Goal: Information Seeking & Learning: Learn about a topic

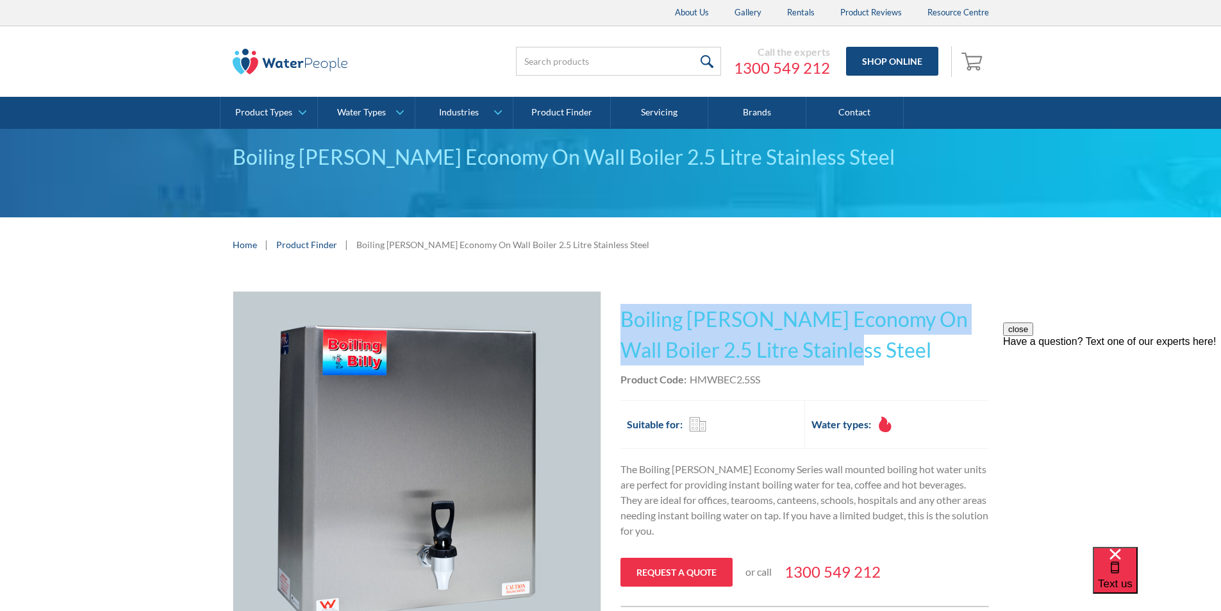
drag, startPoint x: 797, startPoint y: 351, endPoint x: 621, endPoint y: 308, distance: 181.0
click at [621, 307] on h1 "Boiling Billy Economy On Wall Boiler 2.5 Litre Stainless Steel" at bounding box center [805, 335] width 369 height 62
copy h1 "Boiling Billy Economy On Wall Boiler 2.5 Litre Stainless Steel"
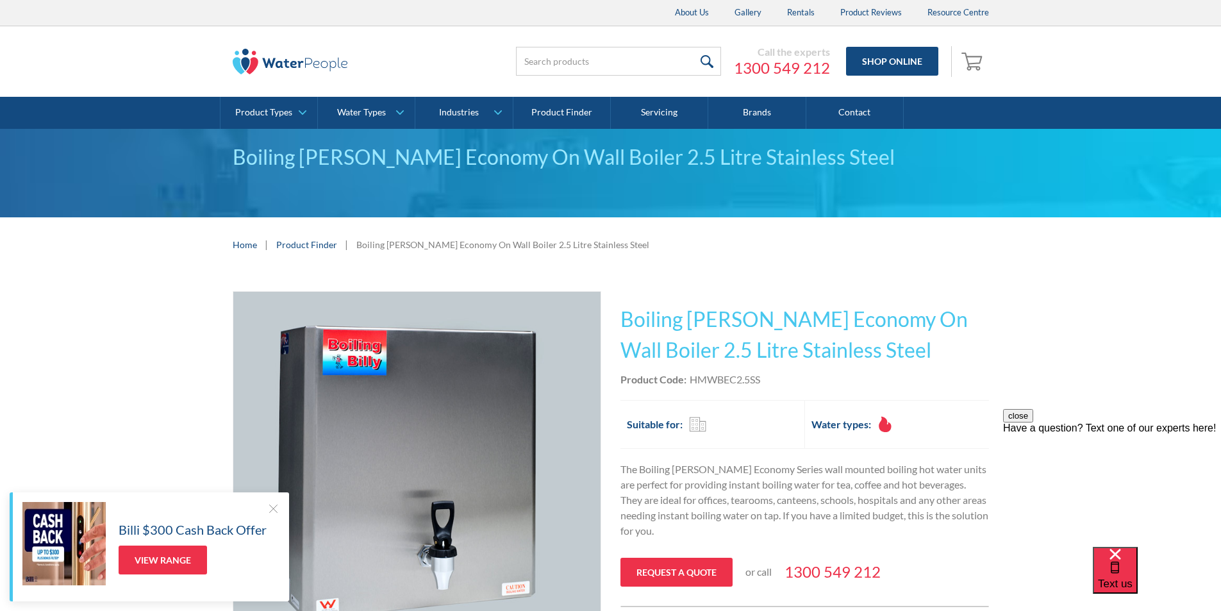
click at [791, 372] on div "Product Code: HMWBEC2.5SS" at bounding box center [805, 379] width 369 height 15
drag, startPoint x: 776, startPoint y: 380, endPoint x: 690, endPoint y: 377, distance: 85.3
click at [690, 377] on div "Product Code: HMWBEC2.5SS" at bounding box center [805, 379] width 369 height 15
copy div "HMWBEC2.5SS"
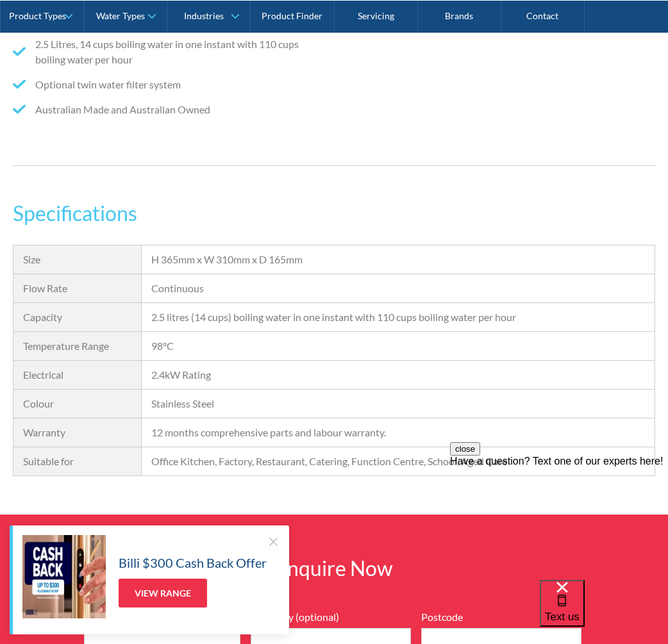
scroll to position [641, 0]
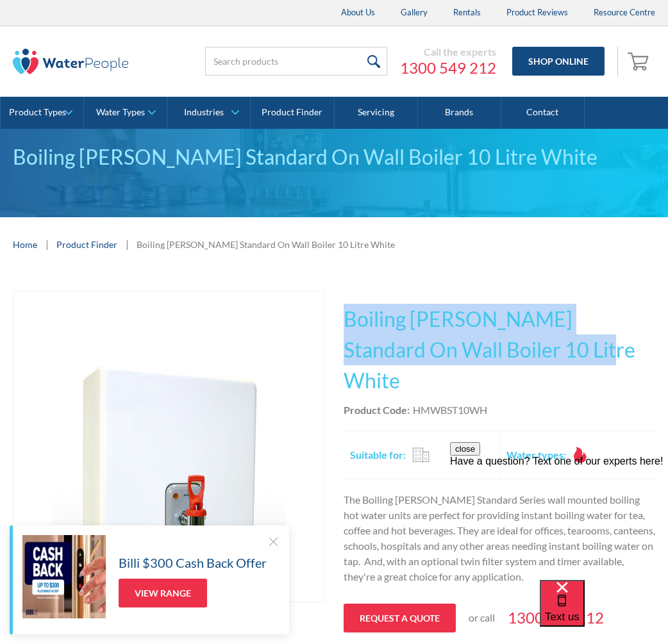
drag, startPoint x: 535, startPoint y: 349, endPoint x: 349, endPoint y: 308, distance: 190.4
click at [349, 308] on h1 "Boiling Billy Standard On Wall Boiler 10 Litre White" at bounding box center [500, 350] width 312 height 92
copy h1 "Boiling Billy Standard On Wall Boiler 10 Litre White"
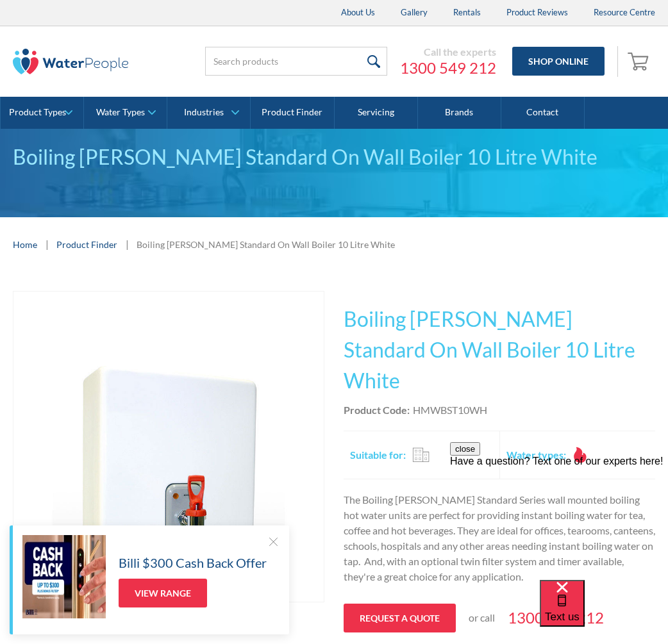
click at [503, 387] on div "This tap design is included in our standard range tap options when you purchase…" at bounding box center [500, 472] width 312 height 362
drag, startPoint x: 492, startPoint y: 375, endPoint x: 416, endPoint y: 386, distance: 77.1
click at [416, 403] on div "Product Code: HMWBST10WH" at bounding box center [500, 410] width 312 height 15
copy div "HMWBST10WH"
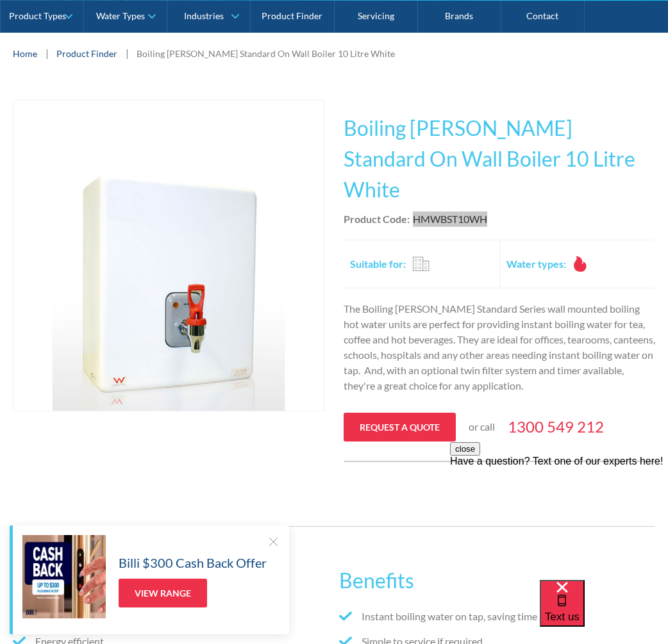
scroll to position [192, 0]
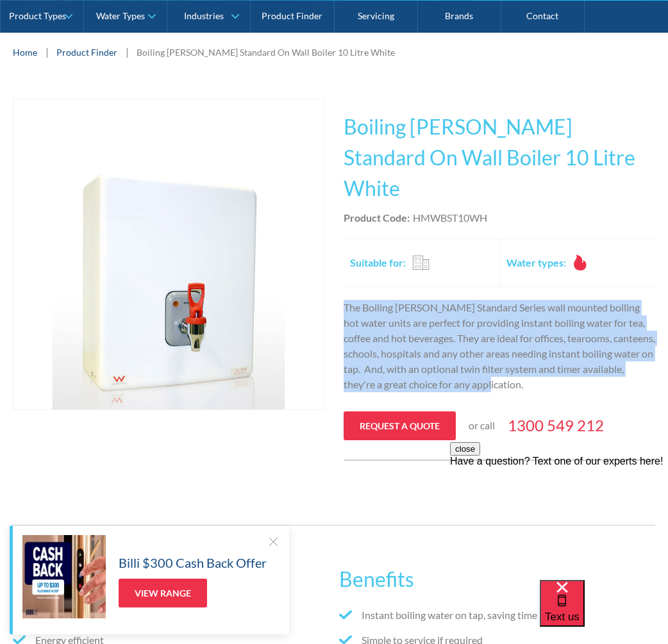
drag, startPoint x: 488, startPoint y: 352, endPoint x: 340, endPoint y: 274, distance: 166.6
click at [340, 274] on div "Play video Fits Most Brands Best Seller No items found. This tap design is incl…" at bounding box center [334, 280] width 642 height 362
copy p "The Boiling Billy Standard Series wall mounted boiling hot water units are perf…"
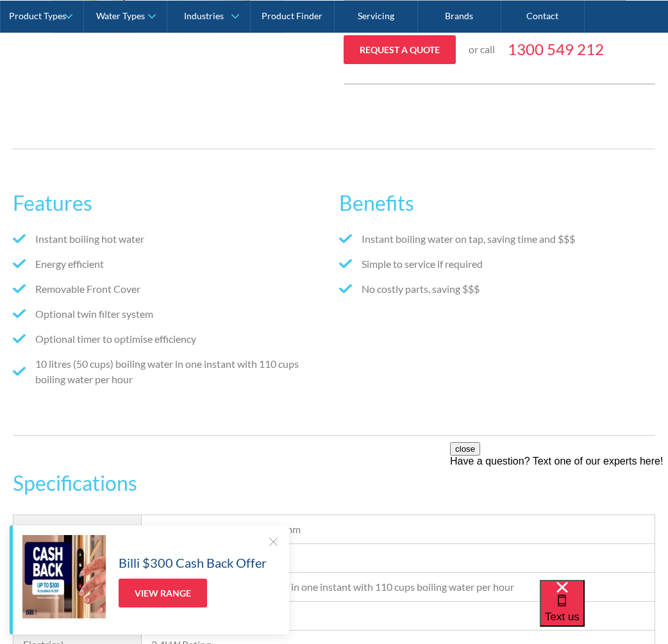
scroll to position [513, 0]
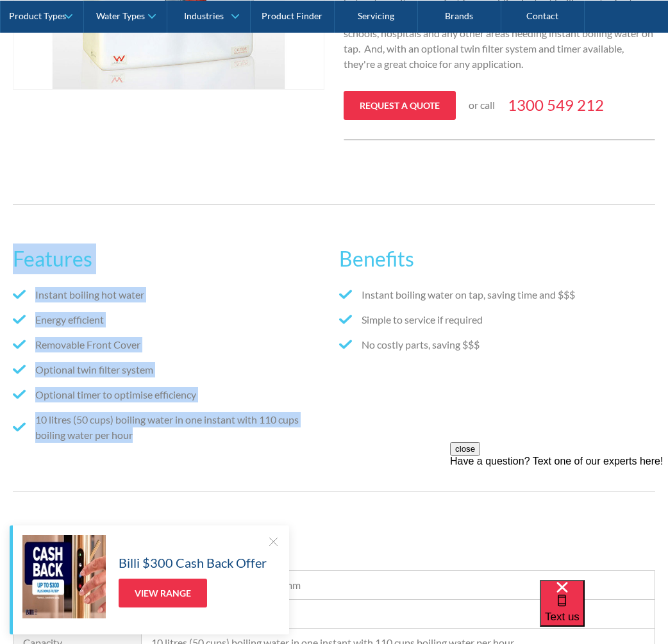
drag, startPoint x: 137, startPoint y: 412, endPoint x: 15, endPoint y: 229, distance: 219.0
click at [15, 231] on div "Features Instant boiling hot water Energy efficient Removable Front Cover Optio…" at bounding box center [171, 348] width 316 height 235
copy div "Features Instant boiling hot water Energy efficient Removable Front Cover Optio…"
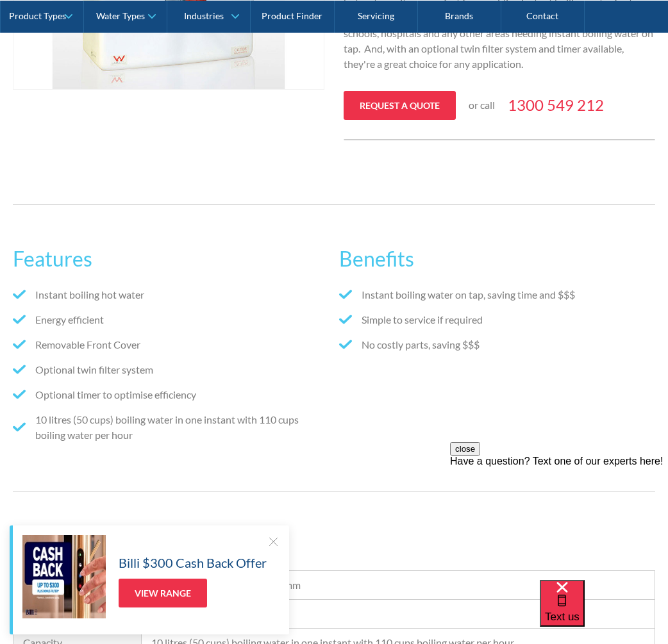
click at [498, 325] on ul "Instant boiling water on tap, saving time and $$$ Simple to service if required…" at bounding box center [497, 324] width 316 height 75
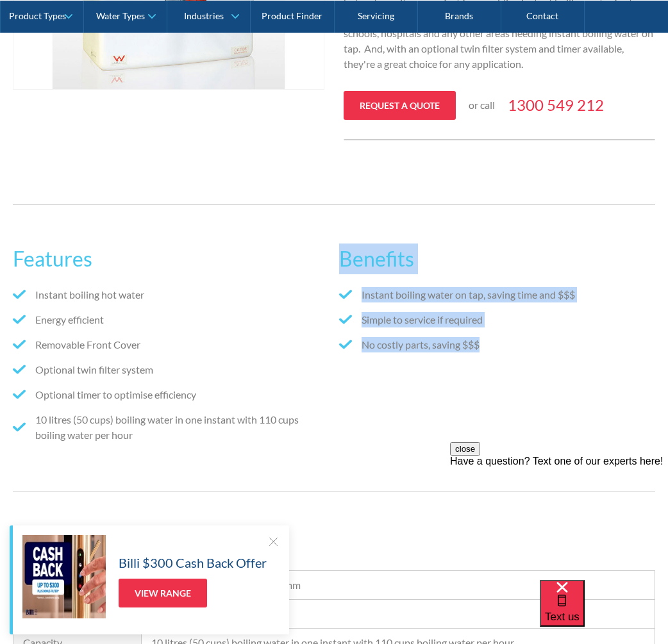
drag, startPoint x: 488, startPoint y: 313, endPoint x: 344, endPoint y: 230, distance: 165.7
click at [344, 231] on div "Benefits Instant boiling water on tap, saving time and $$$ Simple to service if…" at bounding box center [497, 348] width 316 height 235
copy div "Benefits Instant boiling water on tap, saving time and $$$ Simple to service if…"
